Goal: Obtain resource: Download file/media

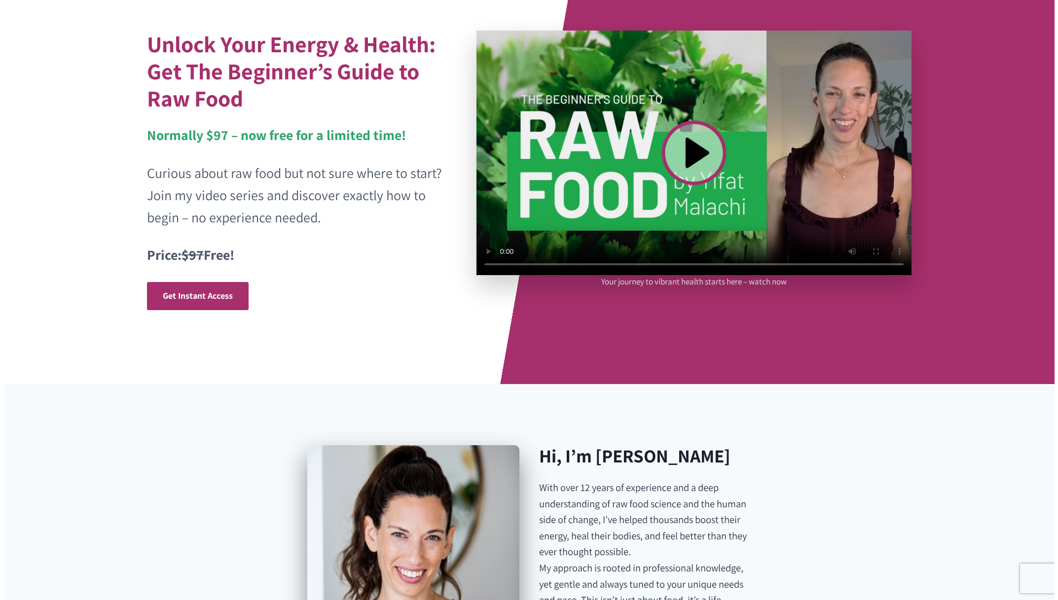
scroll to position [73, 0]
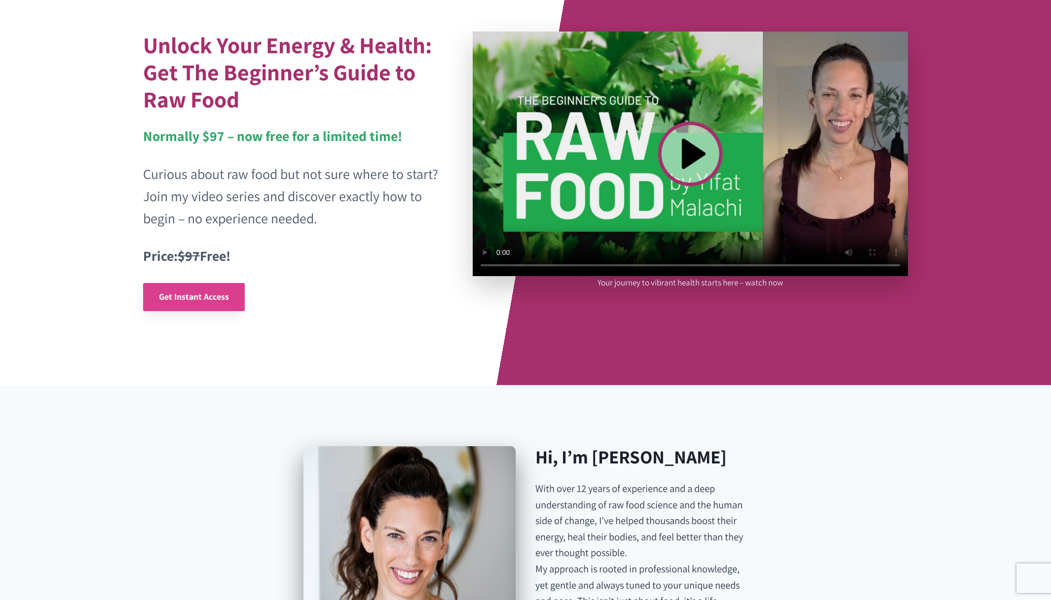
click at [217, 293] on span "Get Instant Access" at bounding box center [194, 296] width 70 height 11
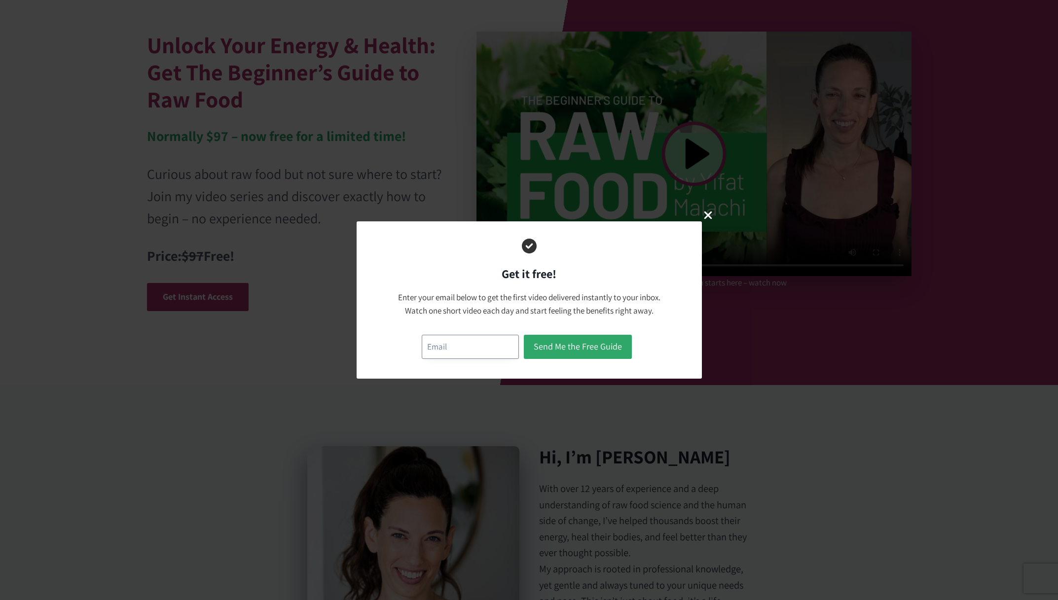
click at [443, 350] on input "email" at bounding box center [470, 347] width 97 height 24
type input "cmachabee@ymail.com"
click at [583, 347] on button "Send Me the Free Guide" at bounding box center [578, 347] width 108 height 24
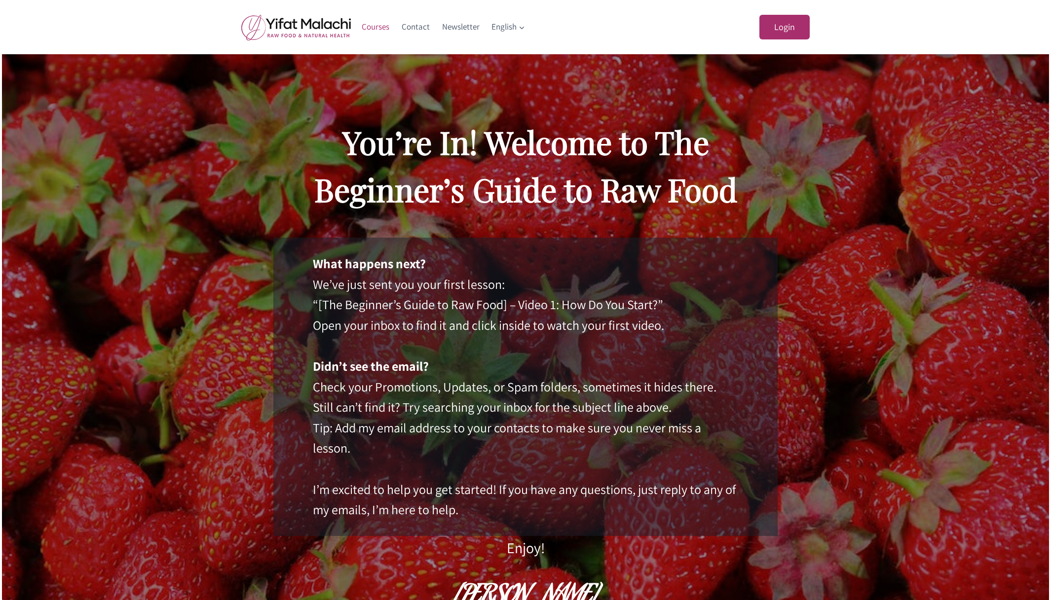
click at [372, 29] on link "Courses" at bounding box center [376, 27] width 40 height 24
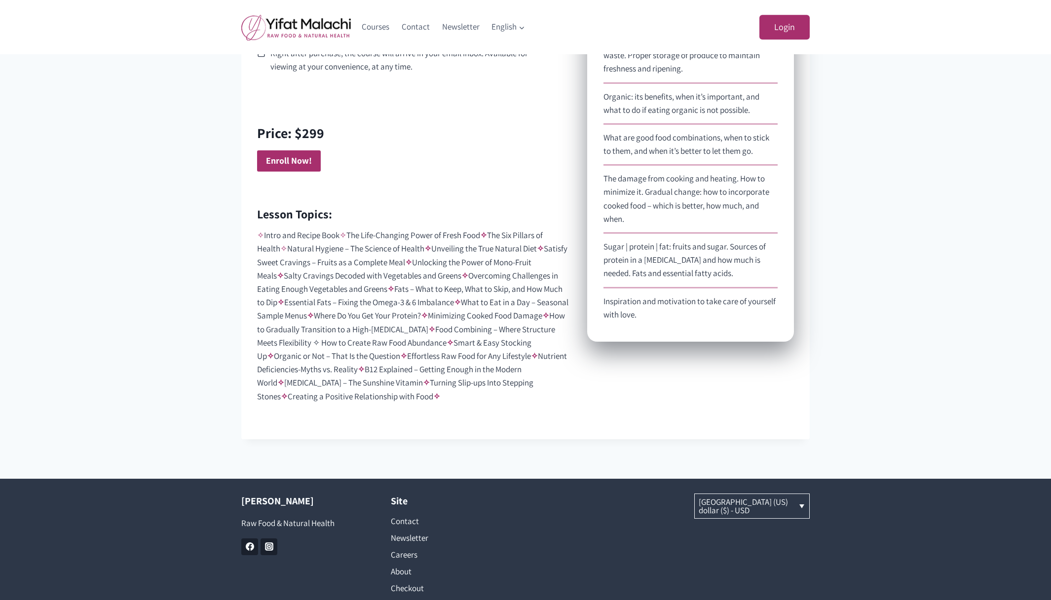
scroll to position [629, 0]
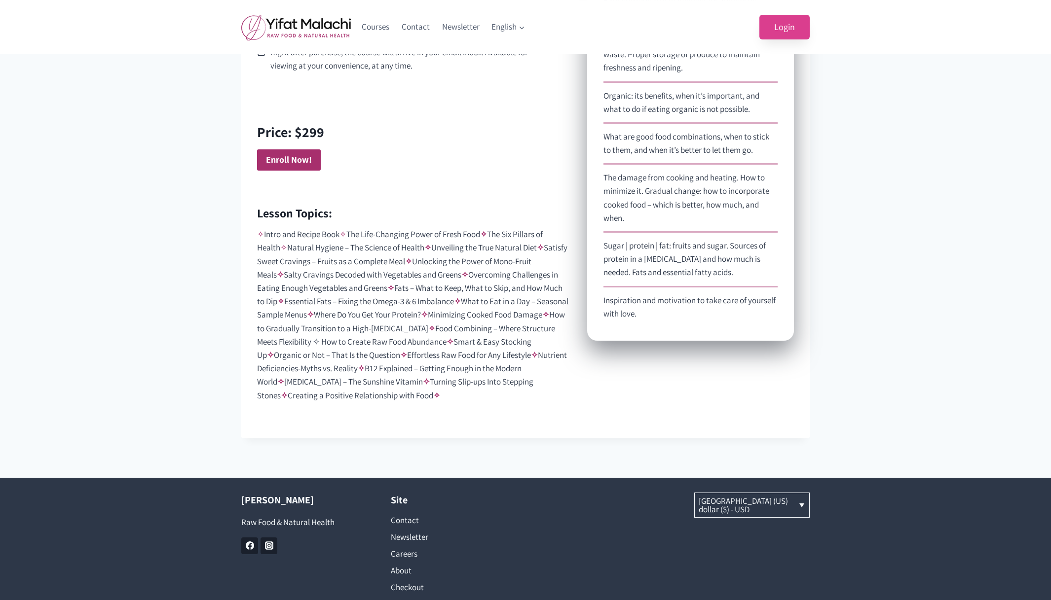
click at [786, 29] on link "Login" at bounding box center [784, 27] width 50 height 25
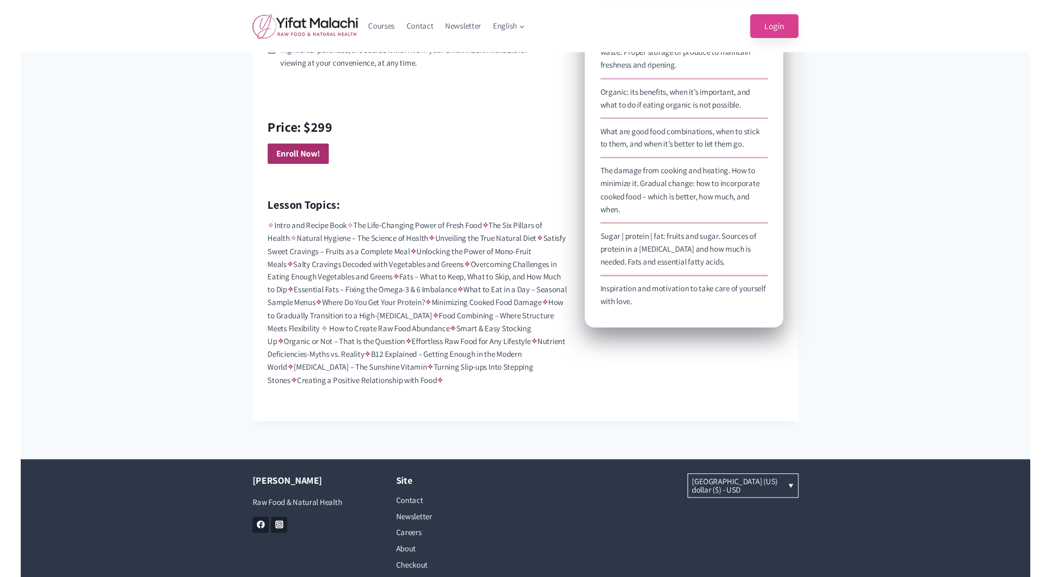
scroll to position [124, 0]
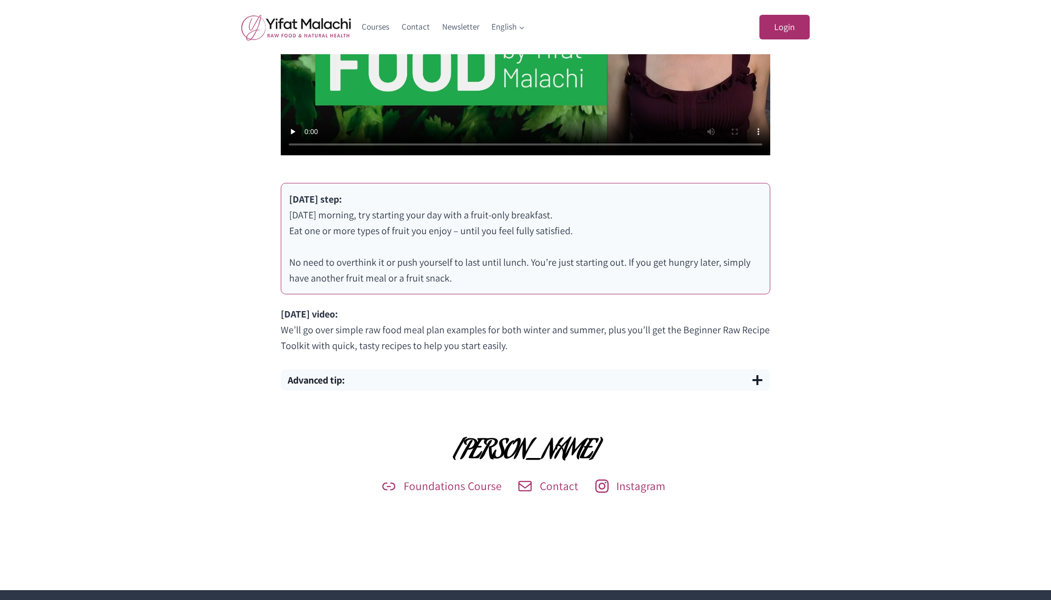
scroll to position [501, 0]
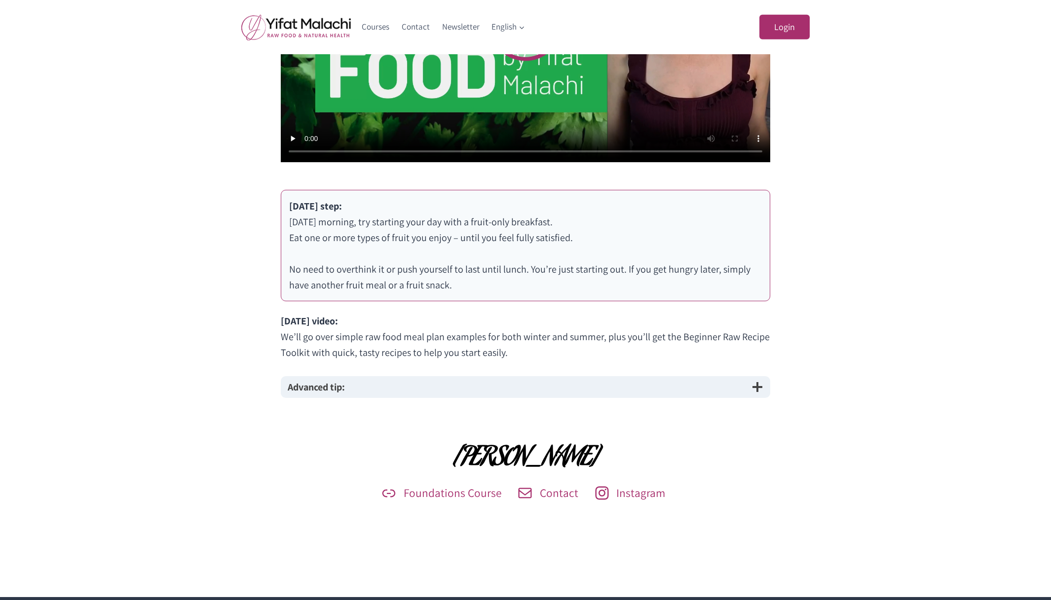
click at [758, 388] on span "button" at bounding box center [757, 387] width 12 height 12
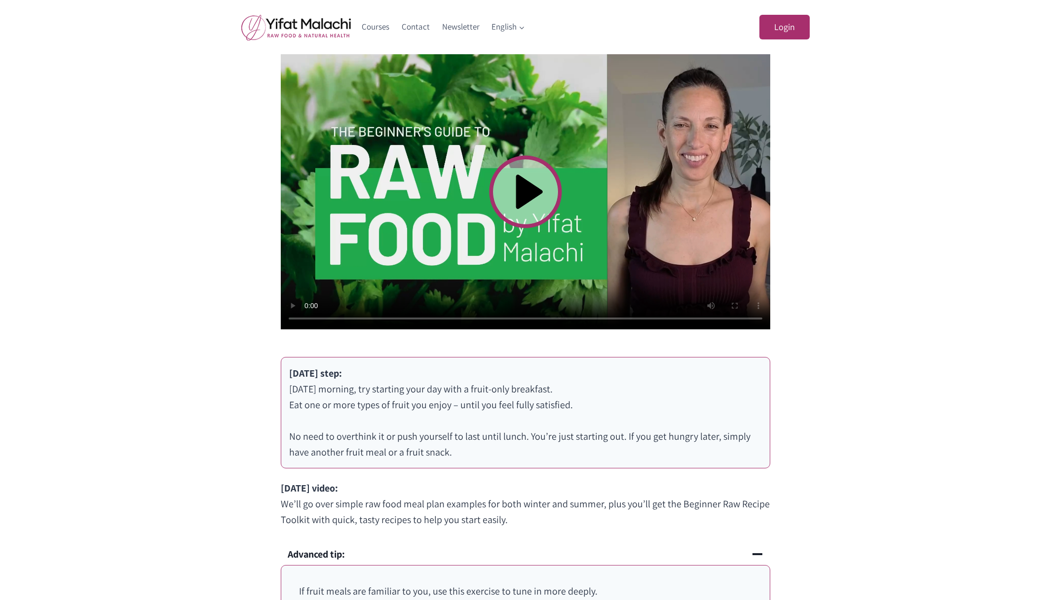
scroll to position [340, 0]
